Goal: Information Seeking & Learning: Learn about a topic

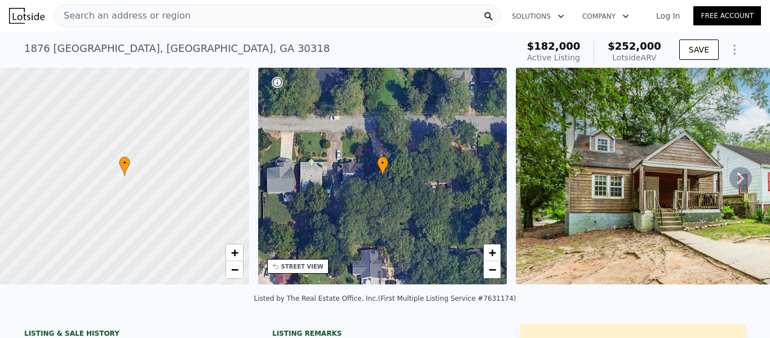
click at [201, 7] on div "Search an address or region" at bounding box center [277, 16] width 446 height 23
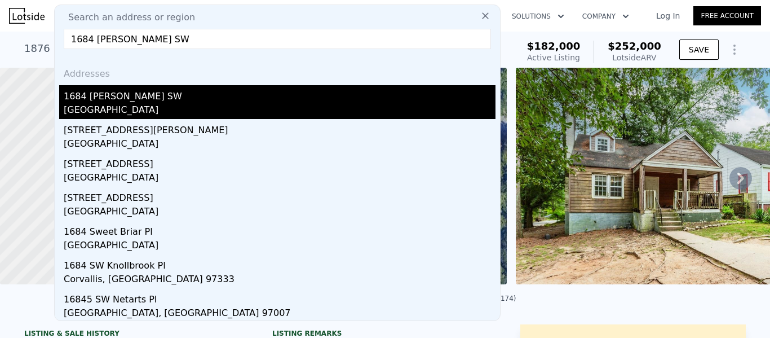
type input "1684 [PERSON_NAME] SW"
click at [135, 100] on div "1684 [PERSON_NAME] SW" at bounding box center [280, 94] width 432 height 18
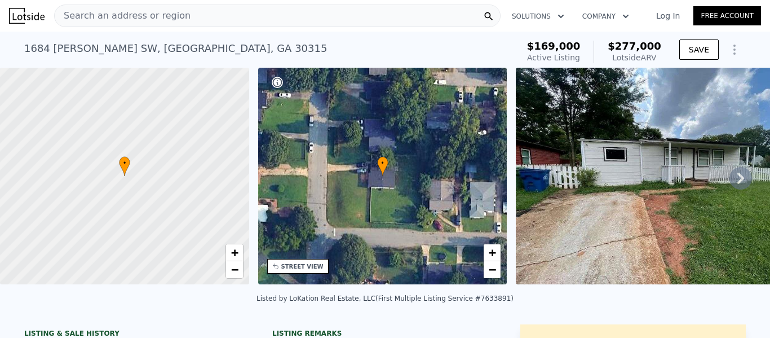
click at [729, 183] on icon at bounding box center [740, 178] width 23 height 23
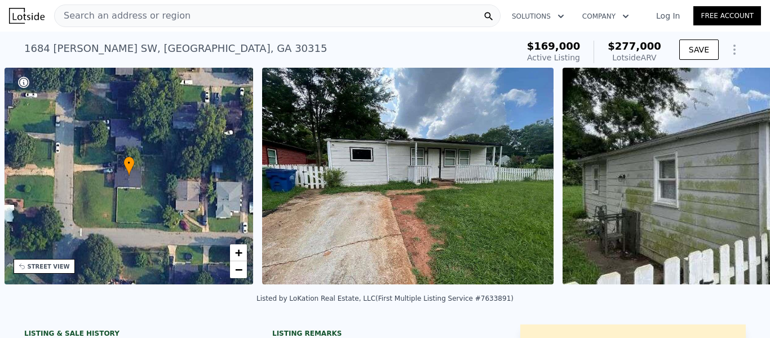
scroll to position [0, 263]
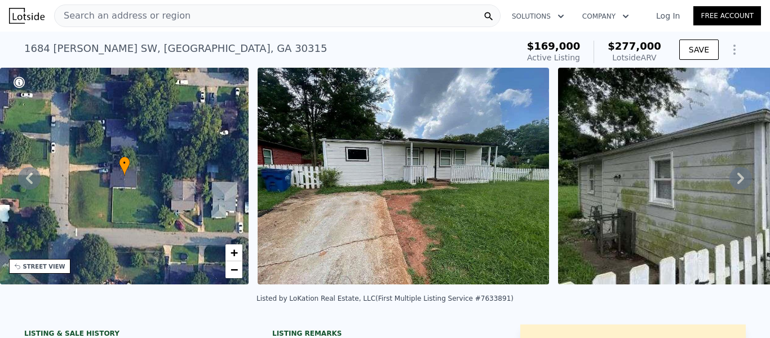
click at [730, 183] on icon at bounding box center [740, 178] width 23 height 23
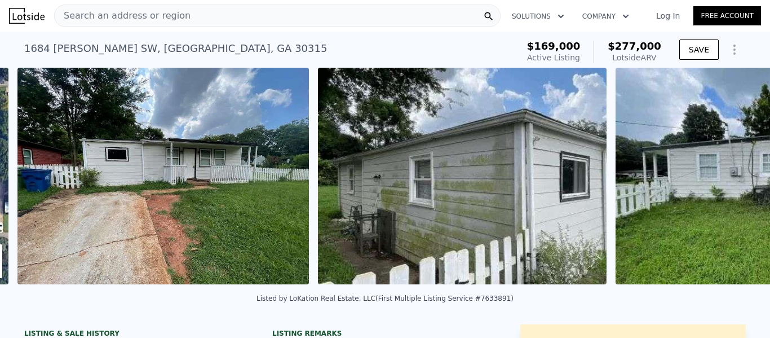
scroll to position [0, 516]
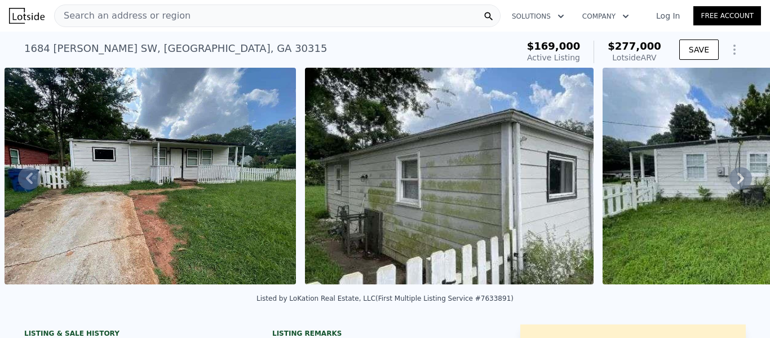
click at [729, 183] on icon at bounding box center [740, 178] width 23 height 23
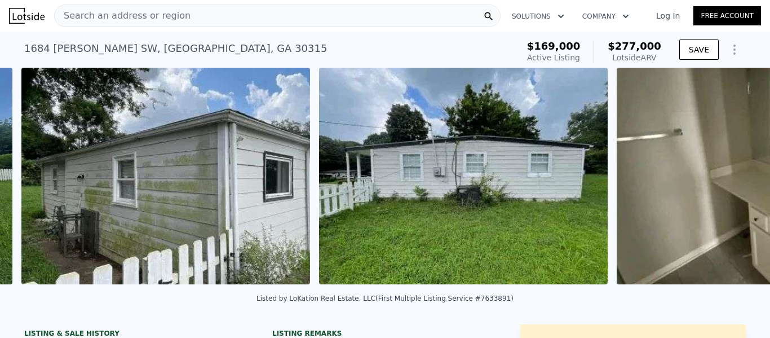
scroll to position [0, 816]
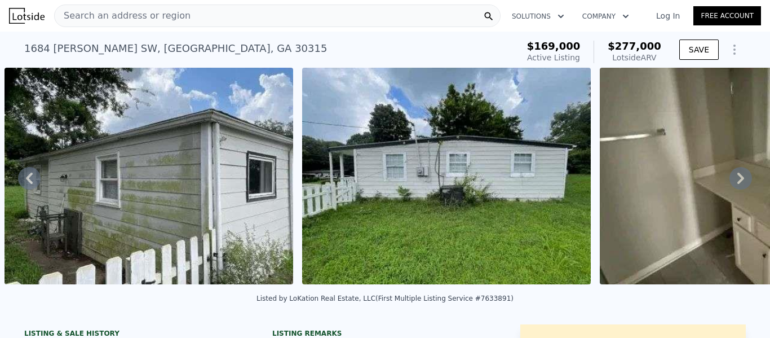
click at [737, 184] on icon at bounding box center [740, 177] width 7 height 11
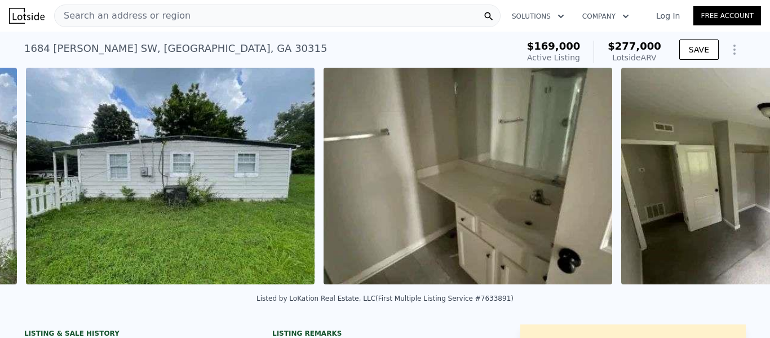
scroll to position [0, 1114]
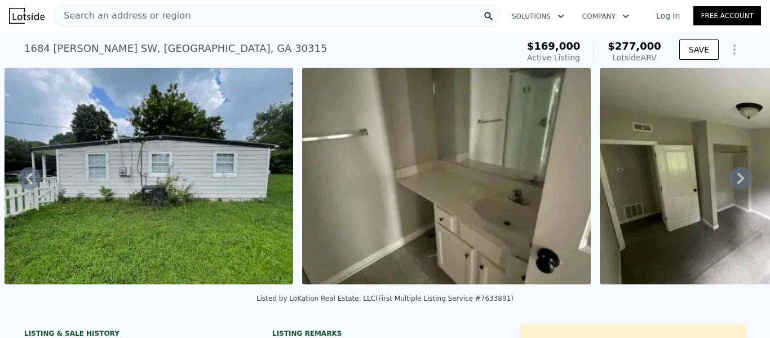
click at [733, 186] on icon at bounding box center [740, 178] width 23 height 23
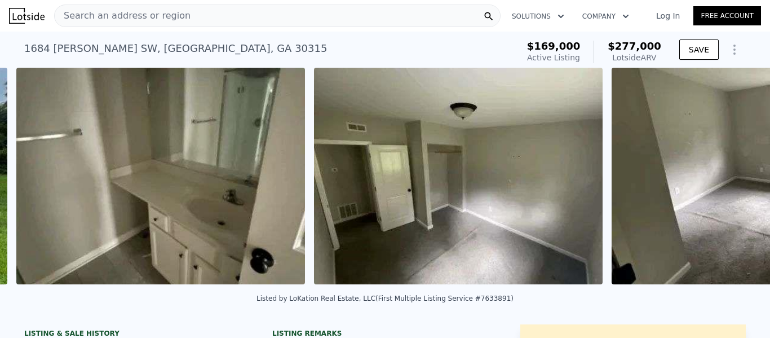
scroll to position [0, 1411]
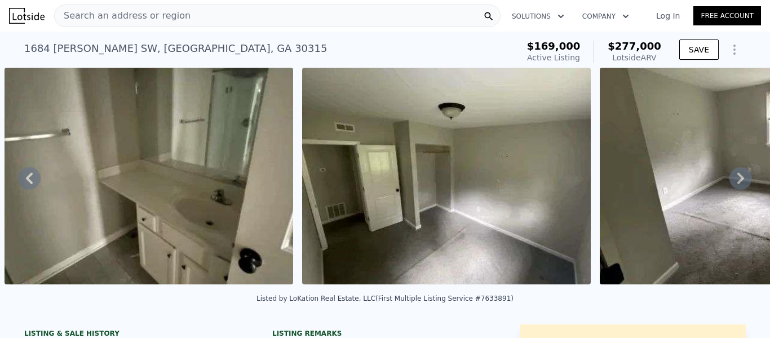
click at [733, 186] on icon at bounding box center [740, 178] width 23 height 23
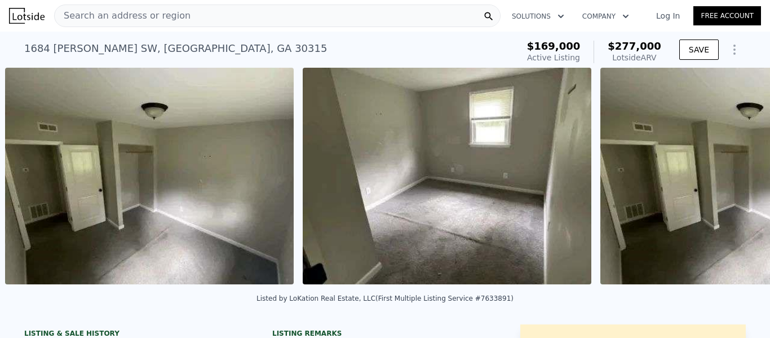
scroll to position [0, 1709]
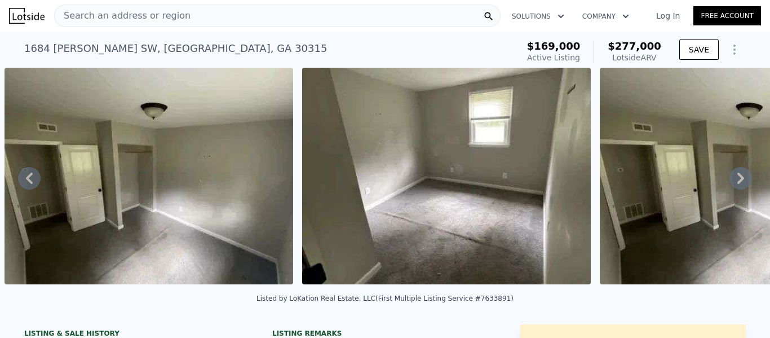
click at [733, 186] on icon at bounding box center [740, 178] width 23 height 23
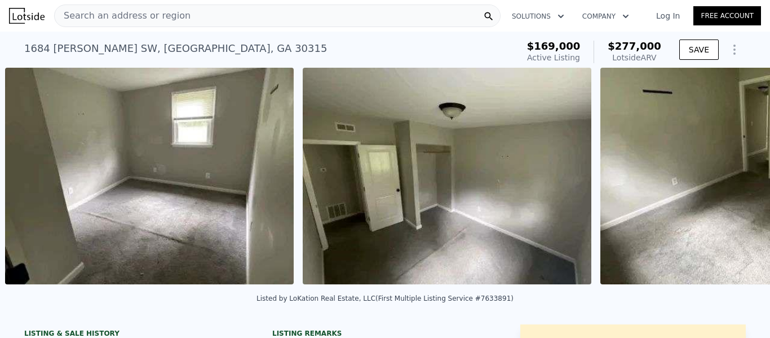
scroll to position [0, 2007]
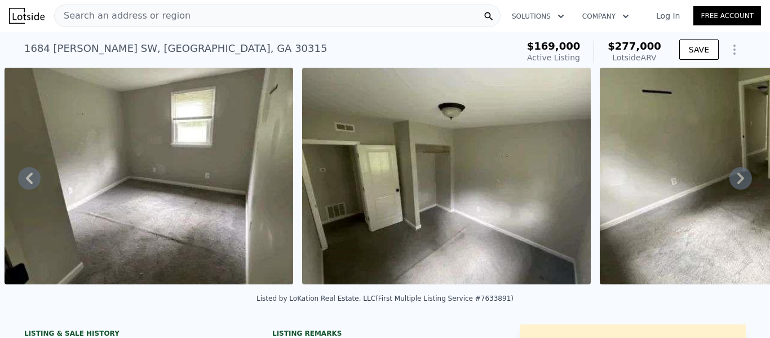
click at [733, 186] on icon at bounding box center [740, 178] width 23 height 23
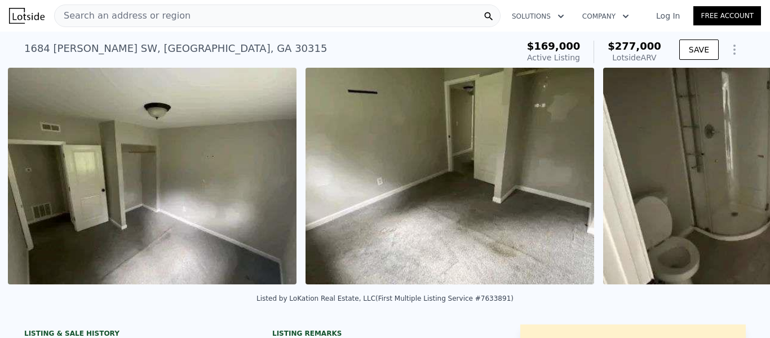
scroll to position [0, 2304]
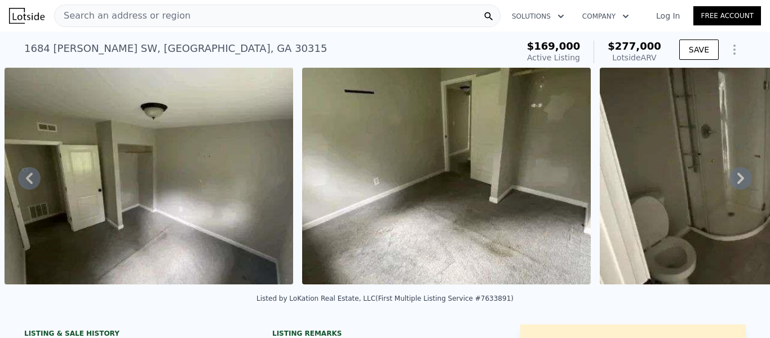
click at [733, 186] on icon at bounding box center [740, 178] width 23 height 23
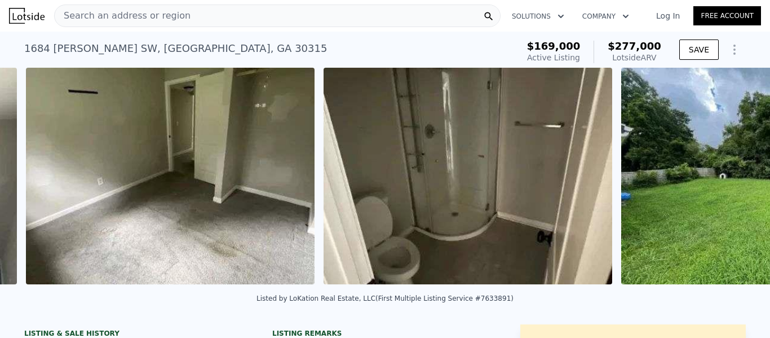
scroll to position [0, 2602]
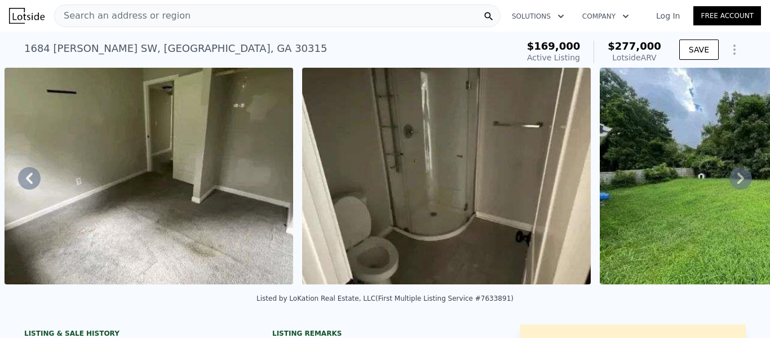
click at [733, 186] on icon at bounding box center [740, 178] width 23 height 23
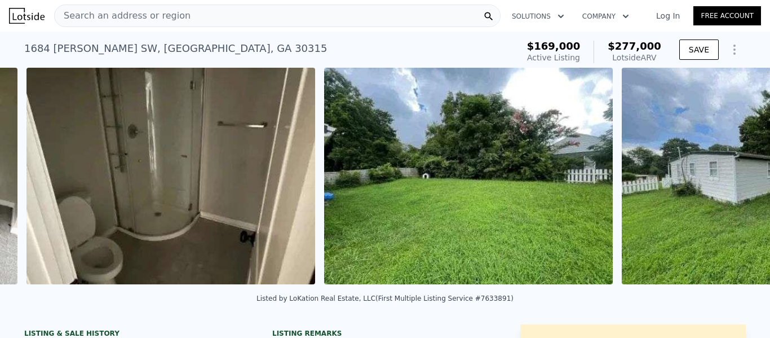
scroll to position [0, 2900]
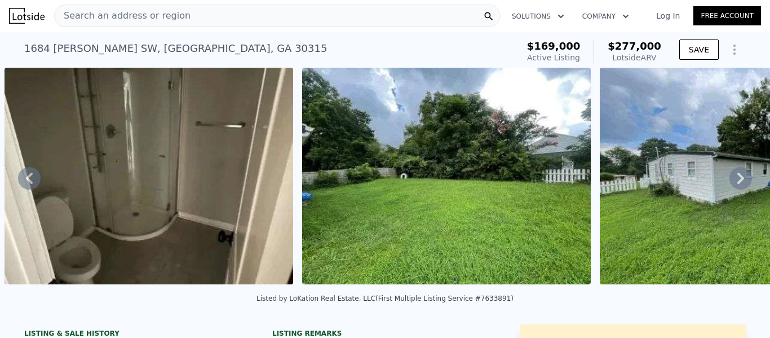
click at [733, 186] on icon at bounding box center [740, 178] width 23 height 23
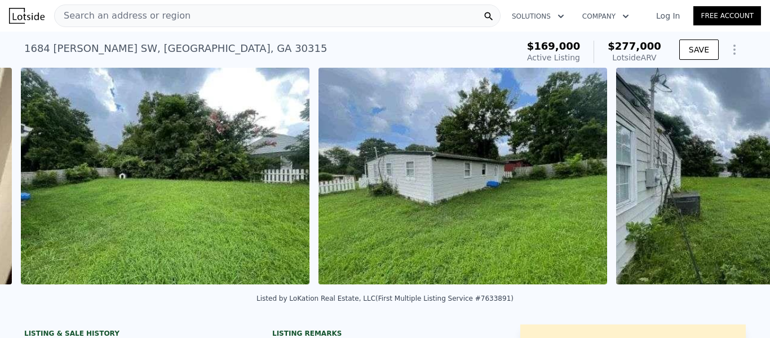
scroll to position [0, 3197]
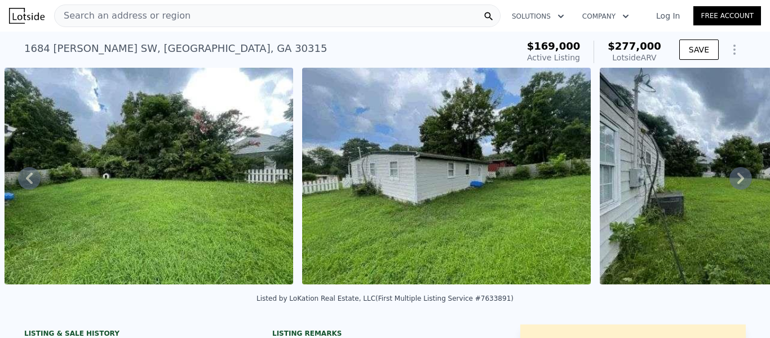
click at [733, 186] on icon at bounding box center [740, 178] width 23 height 23
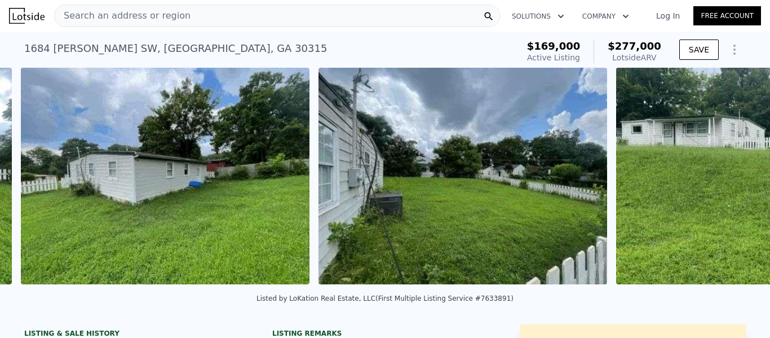
scroll to position [0, 3495]
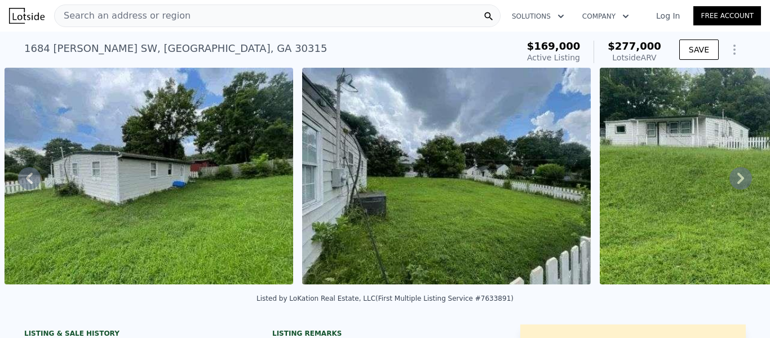
click at [733, 186] on icon at bounding box center [740, 178] width 23 height 23
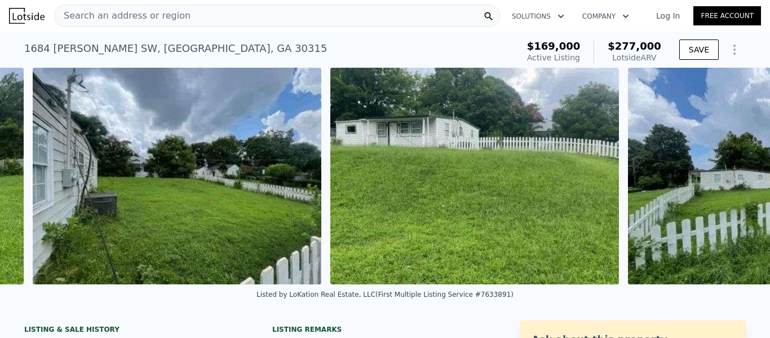
scroll to position [0, 3792]
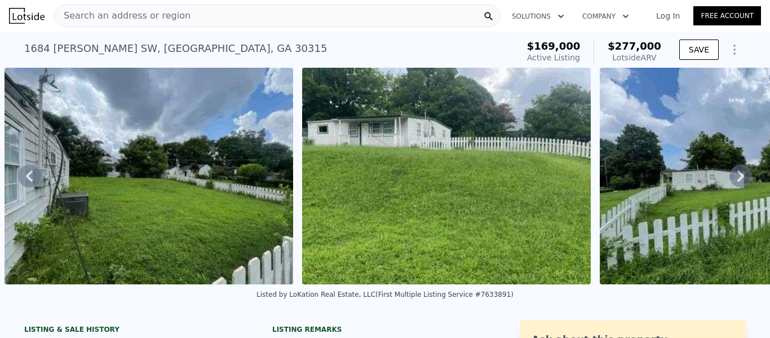
click at [733, 186] on icon at bounding box center [740, 176] width 23 height 23
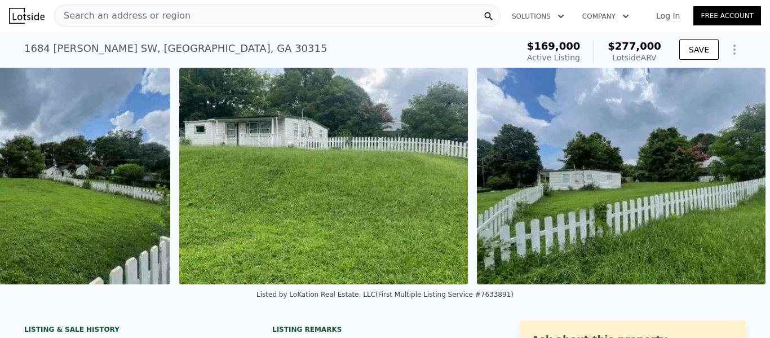
scroll to position [0, 3924]
click at [733, 186] on img at bounding box center [621, 176] width 289 height 216
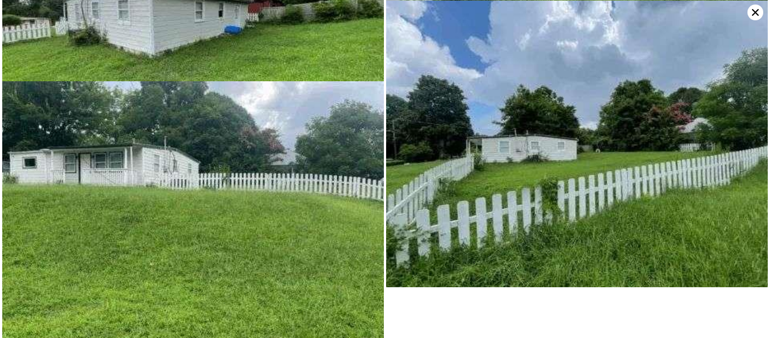
scroll to position [1231, 0]
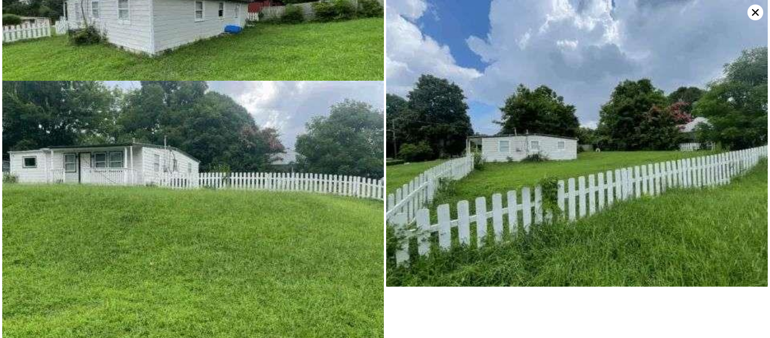
click at [755, 16] on icon at bounding box center [755, 13] width 16 height 16
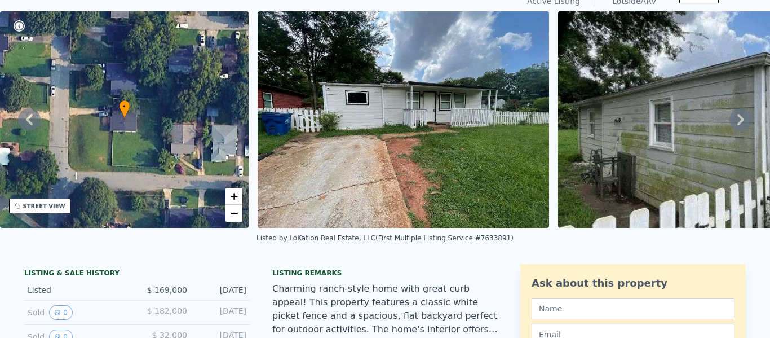
scroll to position [4, 0]
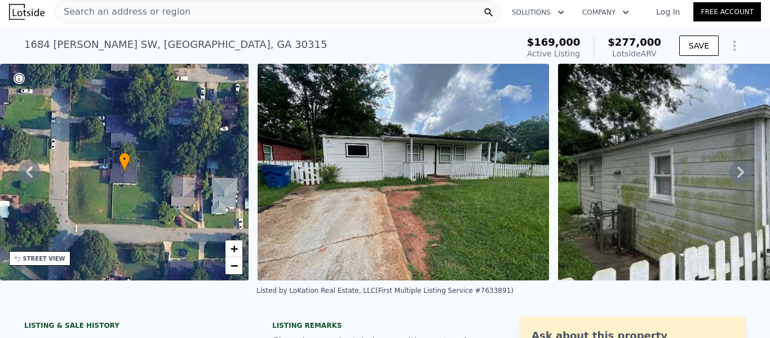
click at [144, 10] on span "Search an address or region" at bounding box center [123, 12] width 136 height 14
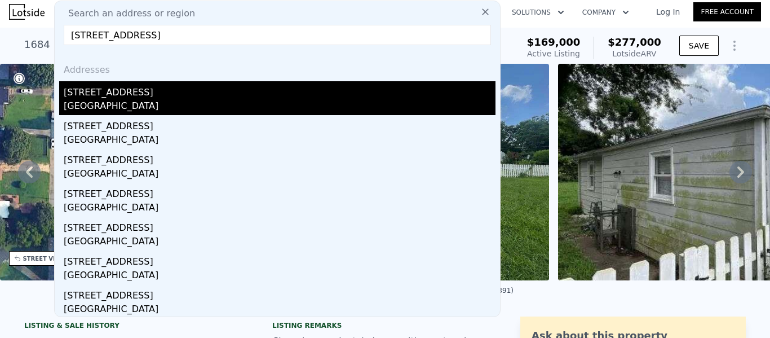
type input "[STREET_ADDRESS]"
click at [116, 103] on div "[GEOGRAPHIC_DATA]" at bounding box center [280, 107] width 432 height 16
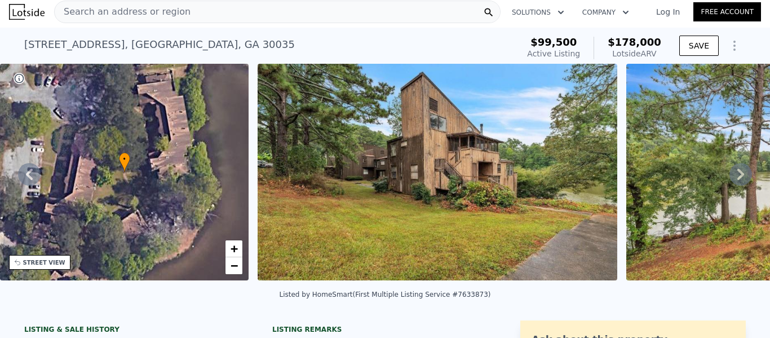
click at [433, 190] on img at bounding box center [437, 172] width 359 height 216
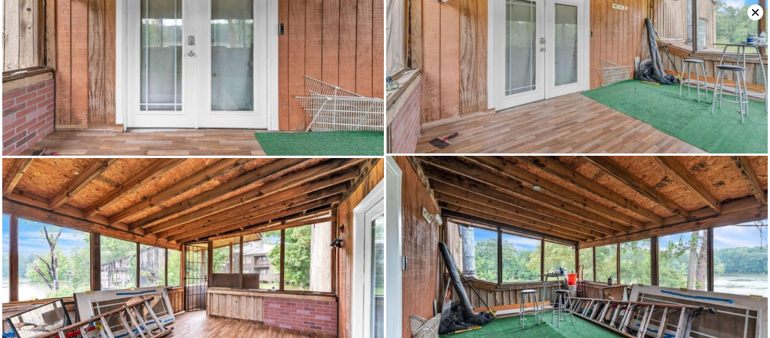
scroll to position [2641, 0]
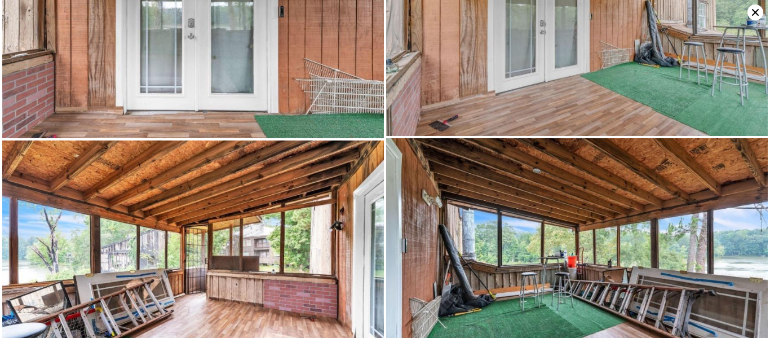
click at [759, 10] on icon at bounding box center [755, 13] width 16 height 16
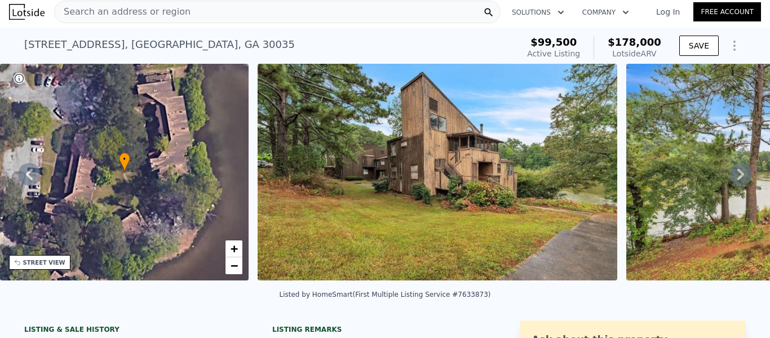
click at [463, 142] on img at bounding box center [437, 172] width 359 height 216
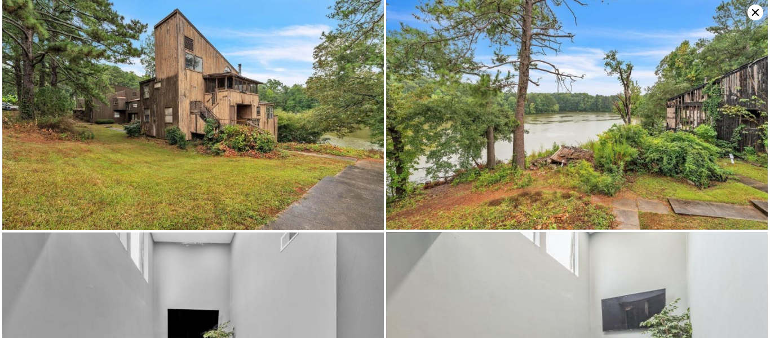
click at [265, 106] on img at bounding box center [193, 115] width 382 height 230
click at [748, 12] on icon at bounding box center [755, 13] width 16 height 16
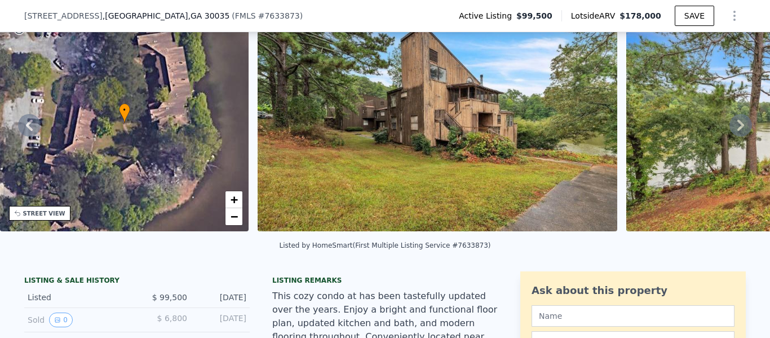
scroll to position [173, 0]
